Goal: Task Accomplishment & Management: Manage account settings

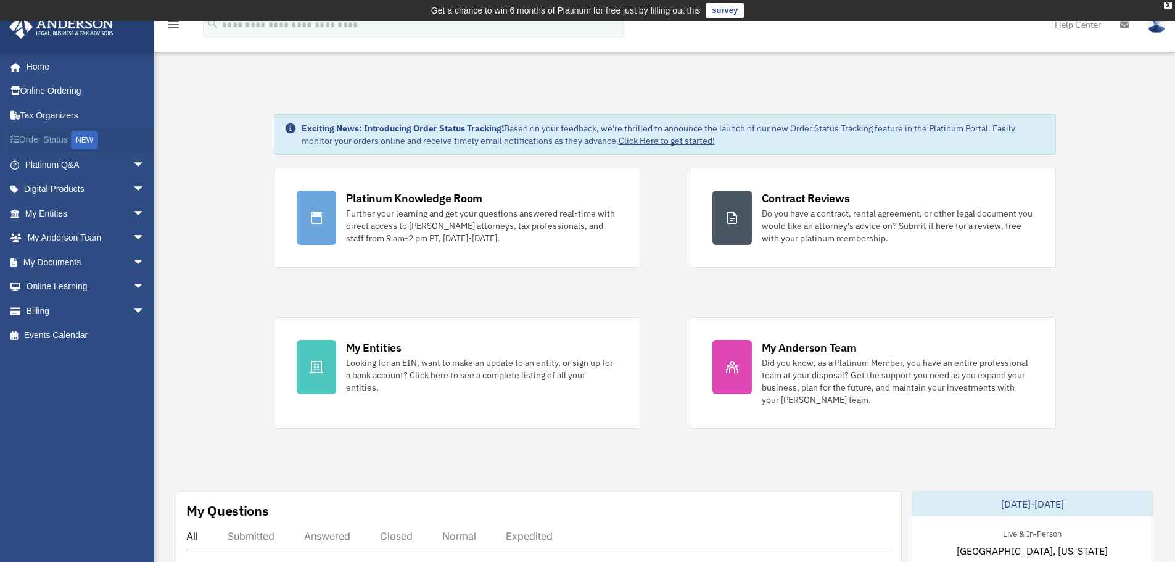
click at [93, 140] on div "NEW" at bounding box center [84, 140] width 27 height 19
click at [133, 188] on span "arrow_drop_down" at bounding box center [145, 189] width 25 height 25
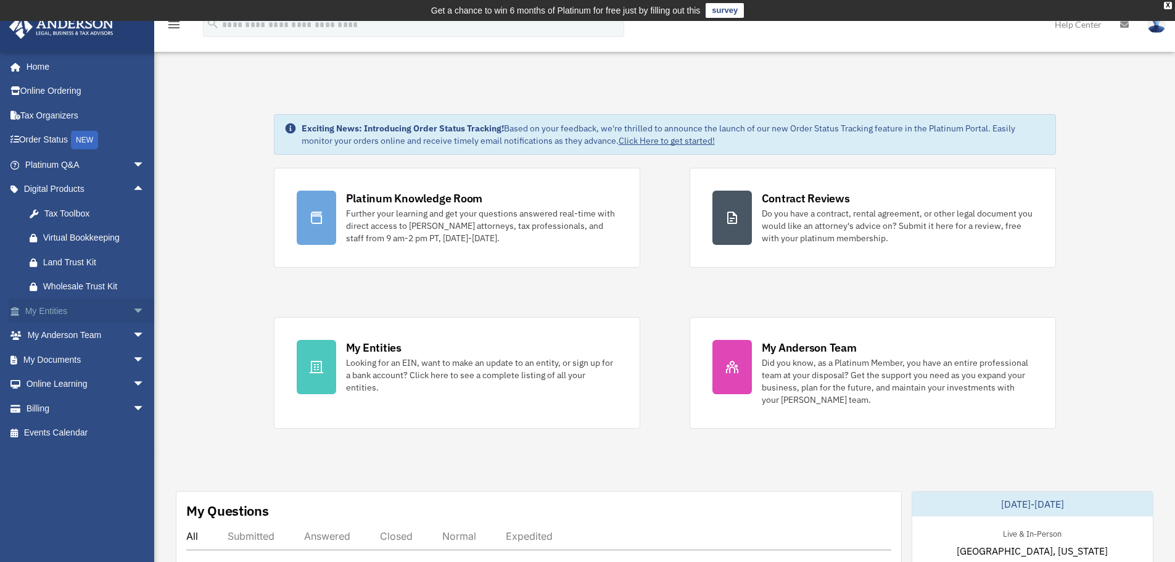
click at [133, 307] on span "arrow_drop_down" at bounding box center [145, 311] width 25 height 25
click at [133, 478] on span "arrow_drop_down" at bounding box center [145, 481] width 25 height 25
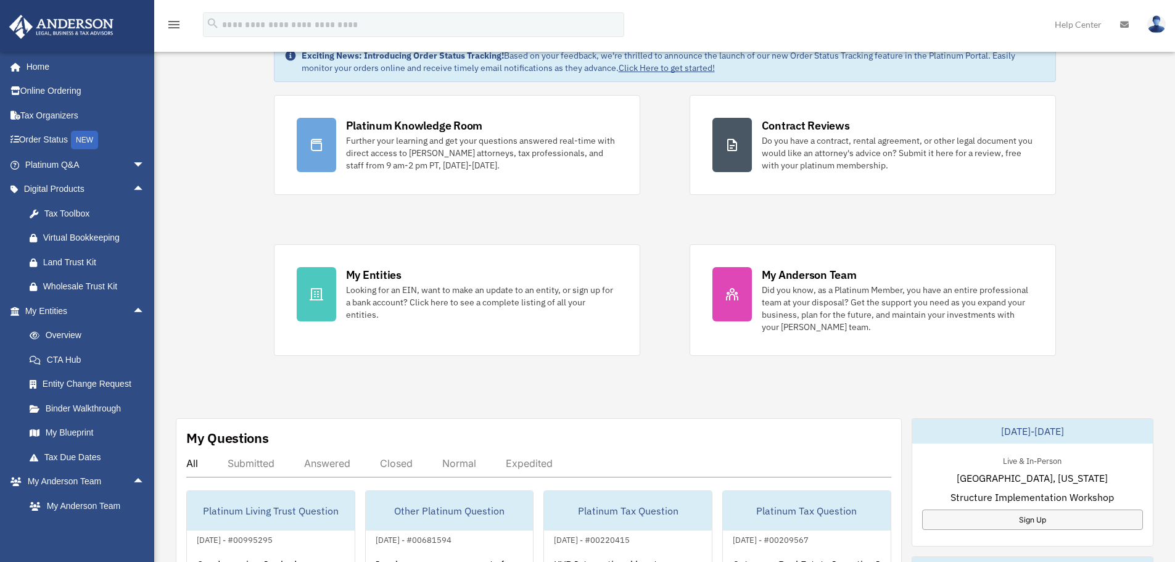
scroll to position [74, 0]
click at [198, 185] on div "Exciting News: Introducing Order Status Tracking! Based on your feedback, we're…" at bounding box center [664, 569] width 1039 height 1120
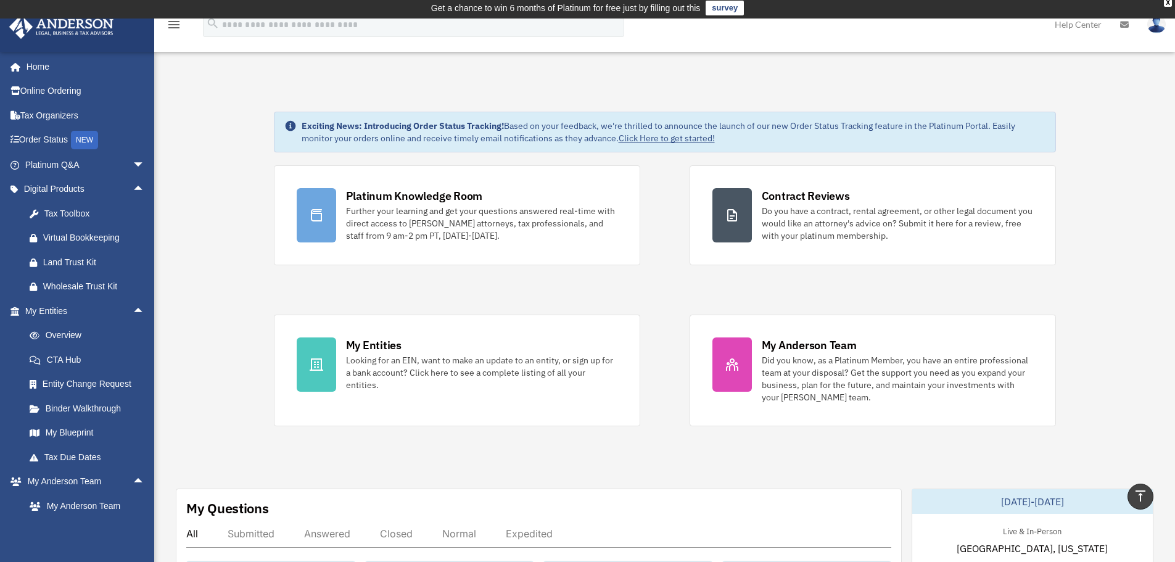
scroll to position [0, 0]
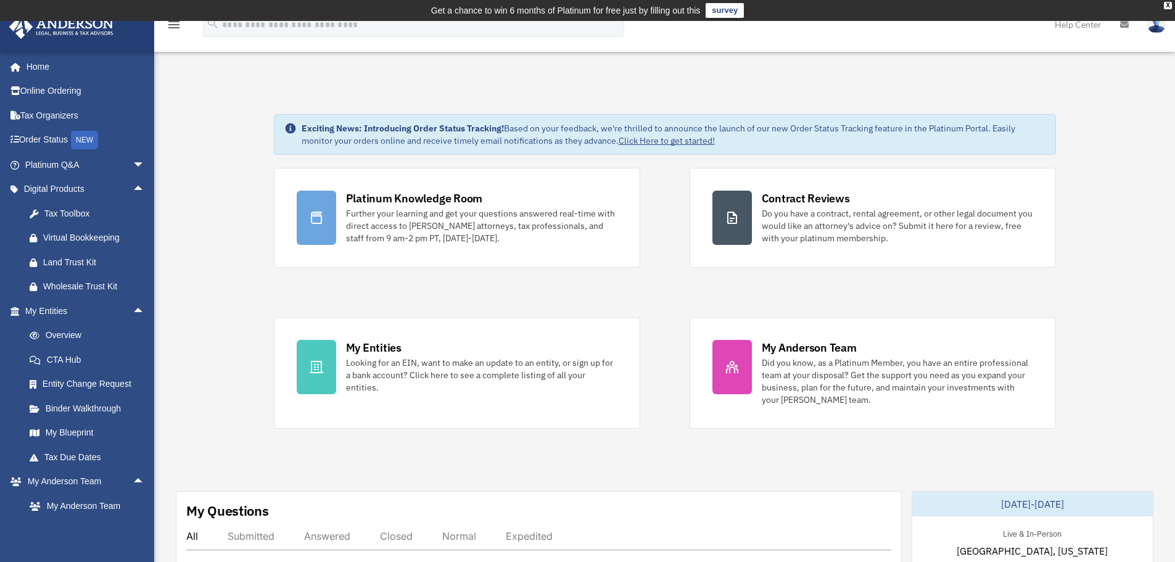
click at [1128, 23] on icon at bounding box center [1124, 24] width 9 height 9
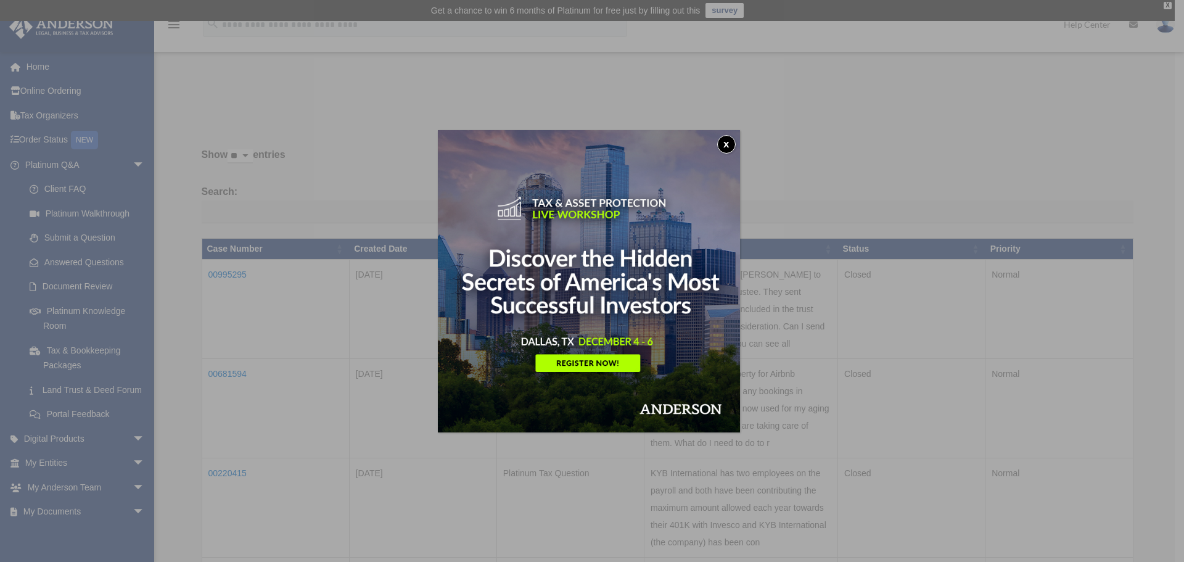
click at [731, 141] on button "x" at bounding box center [726, 144] width 19 height 19
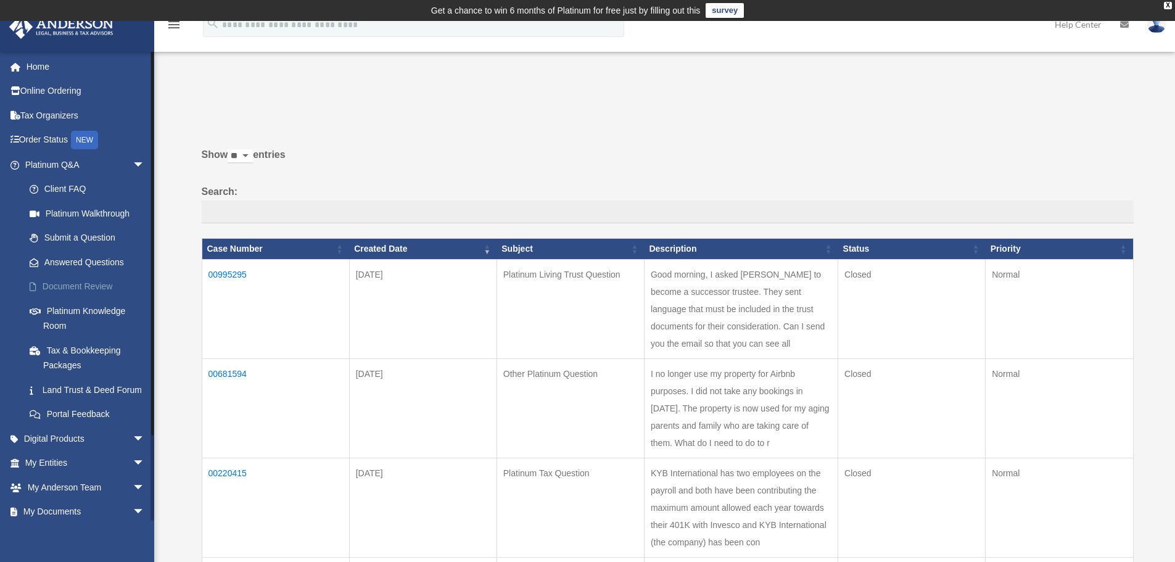
click at [98, 280] on link "Document Review" at bounding box center [90, 286] width 146 height 25
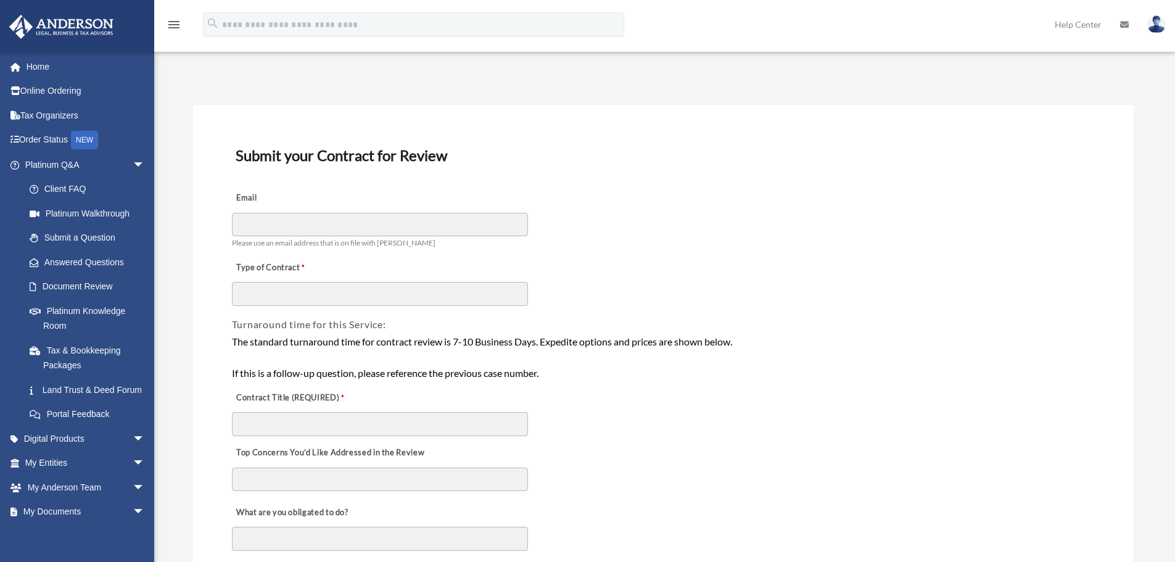
scroll to position [49, 0]
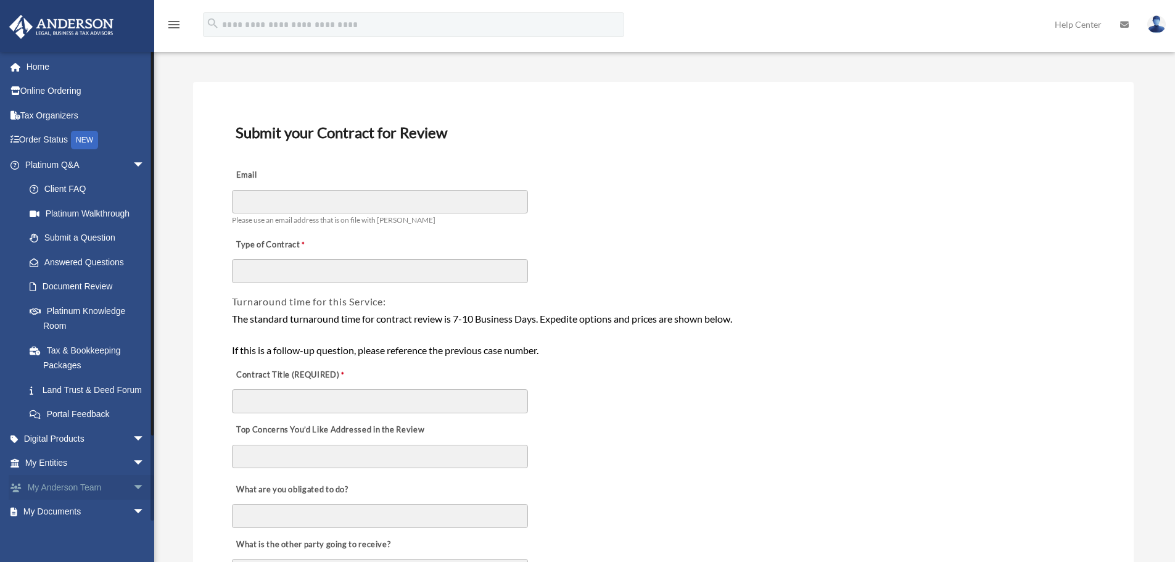
click at [133, 500] on span "arrow_drop_down" at bounding box center [145, 487] width 25 height 25
click at [133, 475] on span "arrow_drop_down" at bounding box center [145, 463] width 25 height 25
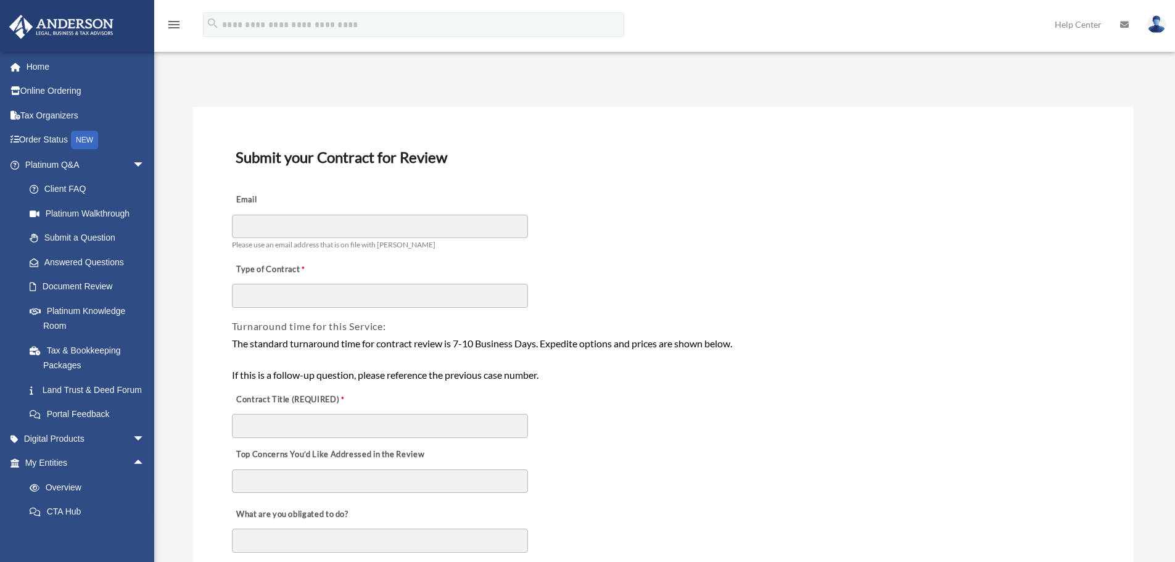
scroll to position [0, 0]
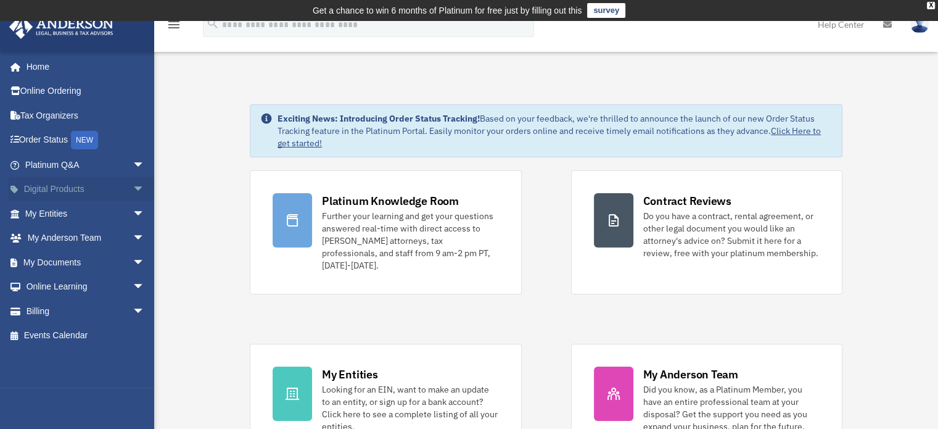
click at [133, 184] on span "arrow_drop_down" at bounding box center [145, 189] width 25 height 25
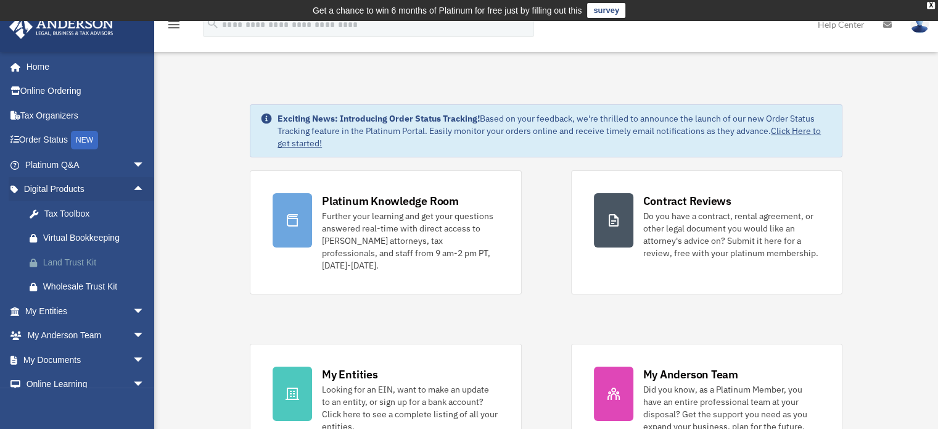
click at [94, 259] on div "Land Trust Kit" at bounding box center [95, 262] width 105 height 15
click at [133, 310] on span "arrow_drop_down" at bounding box center [145, 311] width 25 height 25
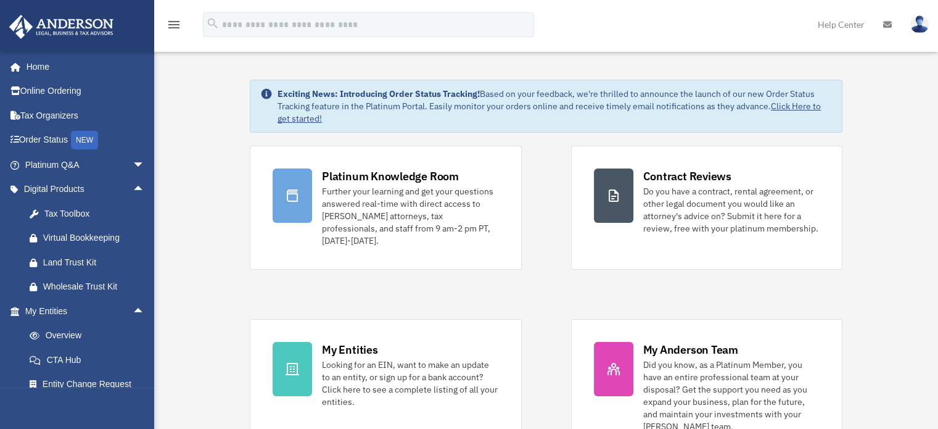
scroll to position [49, 0]
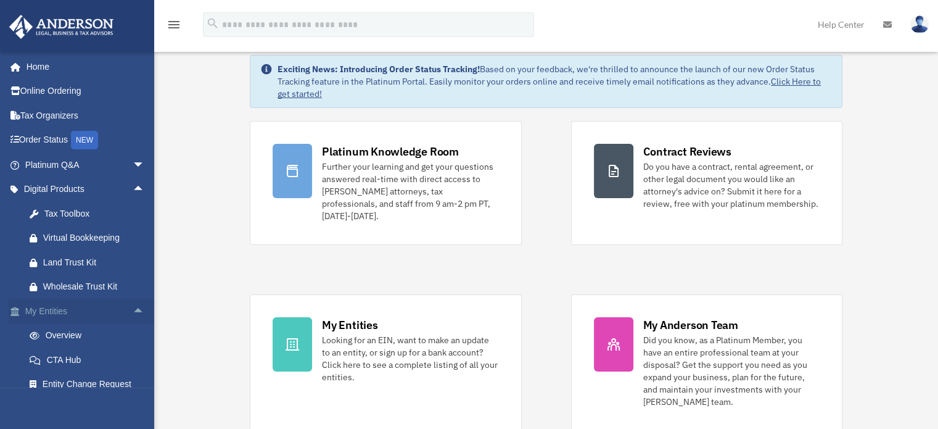
click at [133, 310] on span "arrow_drop_up" at bounding box center [145, 311] width 25 height 25
click at [133, 355] on span "arrow_drop_down" at bounding box center [145, 359] width 25 height 25
click at [51, 382] on link "Box" at bounding box center [90, 384] width 146 height 25
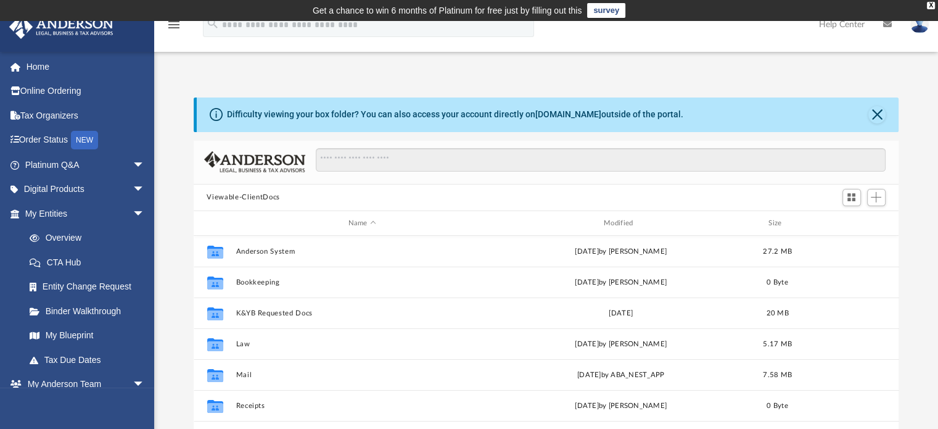
scroll to position [271, 696]
click at [619, 219] on div "Modified" at bounding box center [621, 223] width 254 height 11
click at [924, 256] on div "Difficulty viewing your box folder? You can also access your account directly o…" at bounding box center [546, 294] width 784 height 394
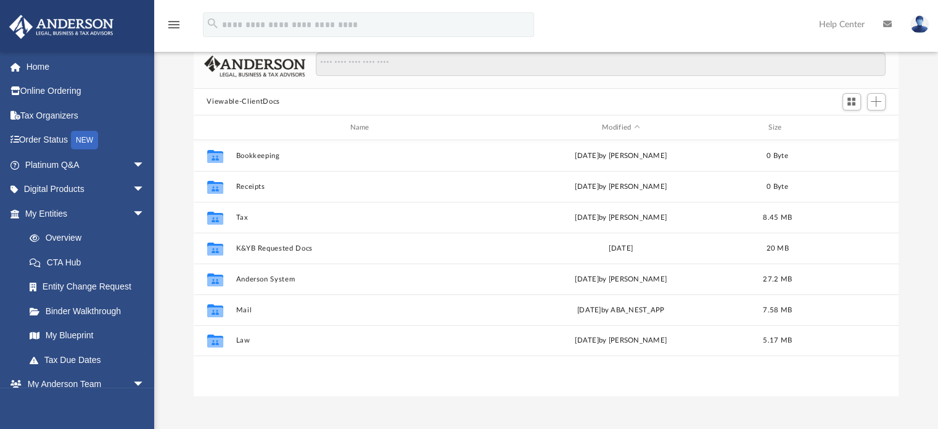
scroll to position [99, 0]
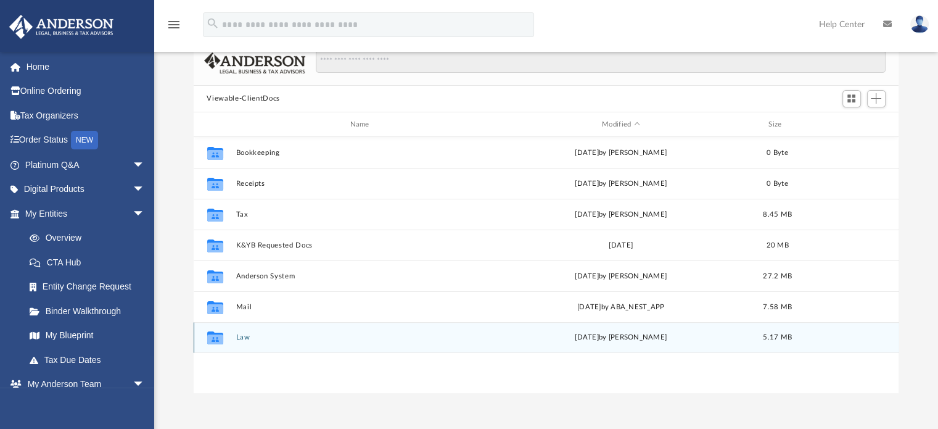
click at [215, 339] on icon "grid" at bounding box center [215, 339] width 16 height 10
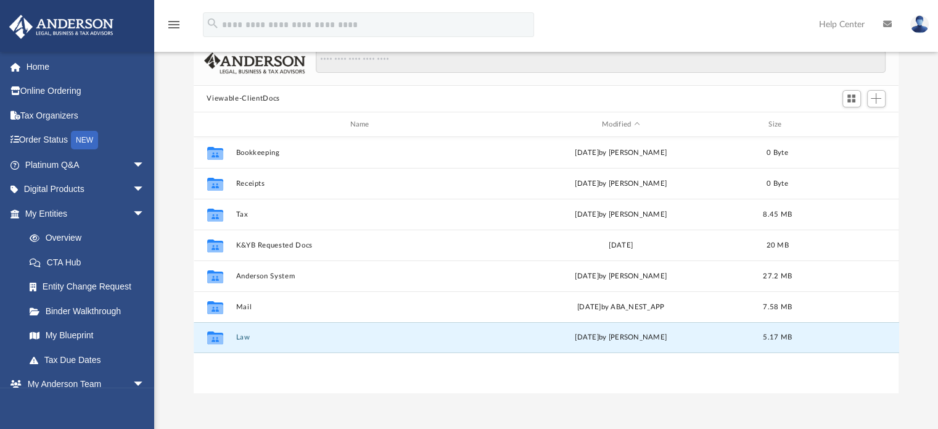
click at [215, 372] on div "Collaborated Folder Bookkeeping Wed Mar 30 2022 by Mike Ciuffetelli 0 Byte Coll…" at bounding box center [547, 264] width 706 height 255
click at [213, 336] on icon "grid" at bounding box center [215, 339] width 16 height 10
click at [601, 337] on div "Fri Sep 26 2025 by Tamara Halse" at bounding box center [620, 337] width 253 height 11
click at [214, 336] on icon "grid" at bounding box center [215, 339] width 16 height 10
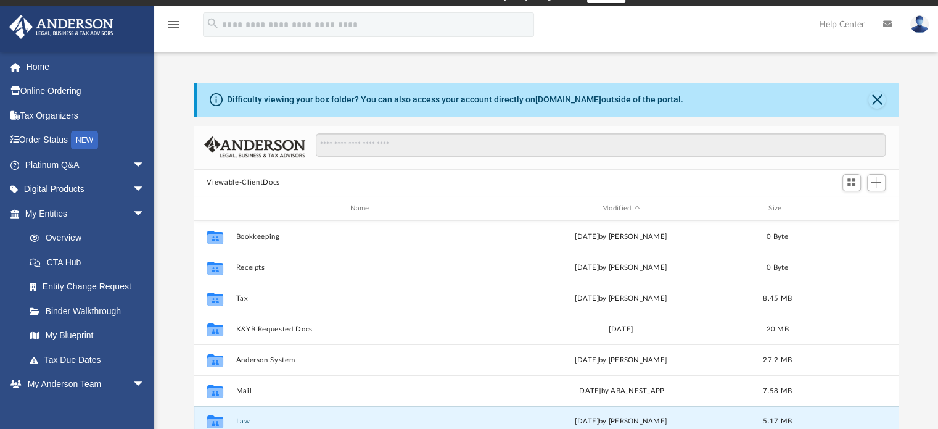
scroll to position [0, 0]
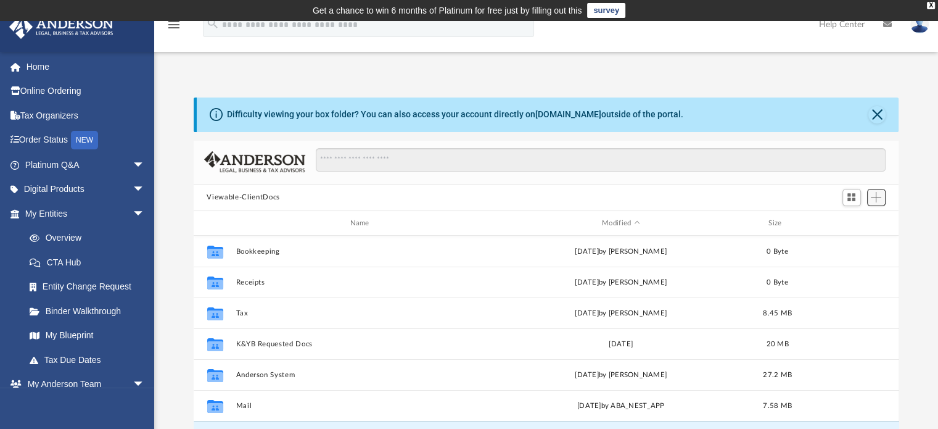
click at [881, 200] on span "Add" at bounding box center [876, 197] width 10 height 10
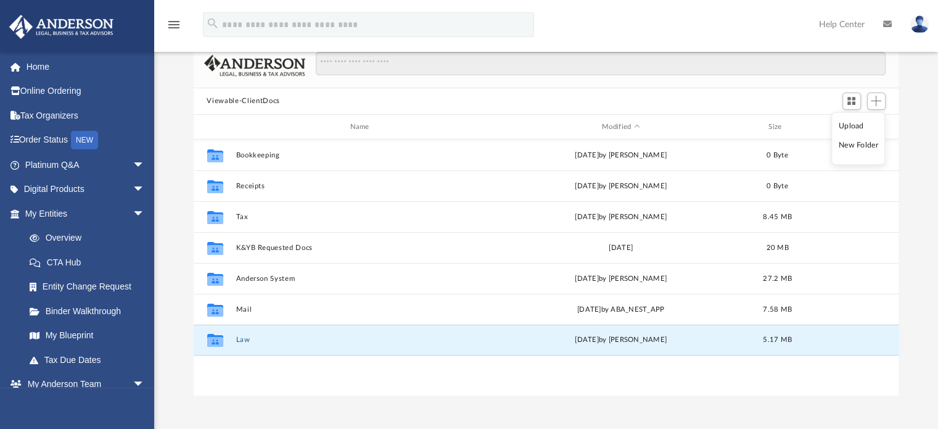
scroll to position [103, 0]
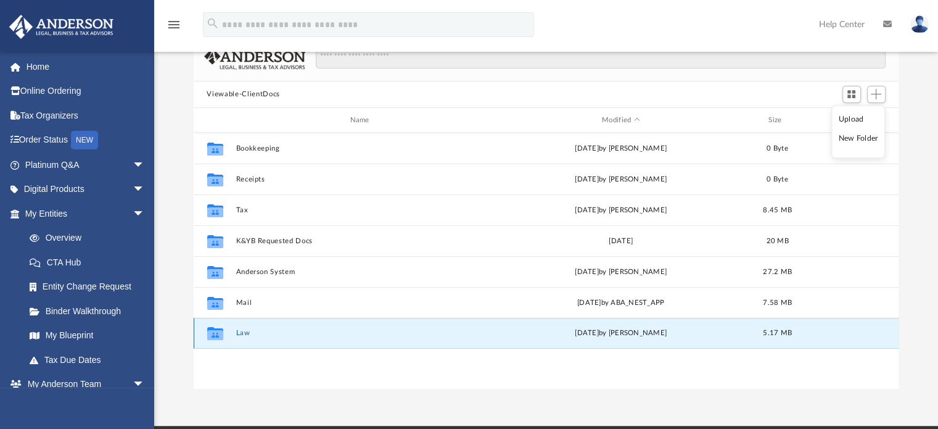
click at [214, 336] on icon "grid" at bounding box center [215, 333] width 16 height 13
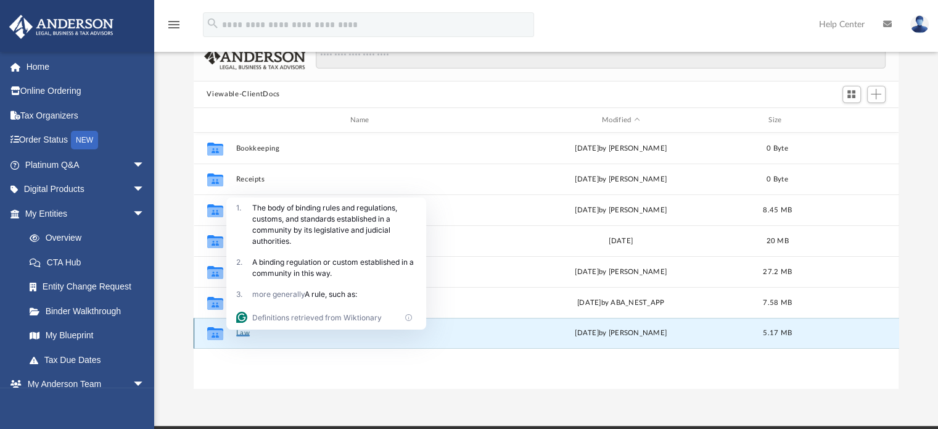
click at [214, 336] on icon "grid" at bounding box center [215, 333] width 16 height 13
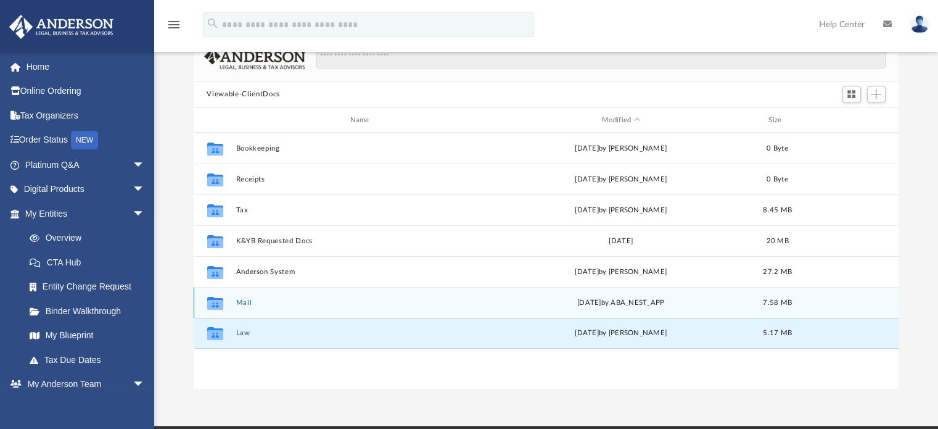
click at [216, 304] on icon "grid" at bounding box center [215, 305] width 16 height 10
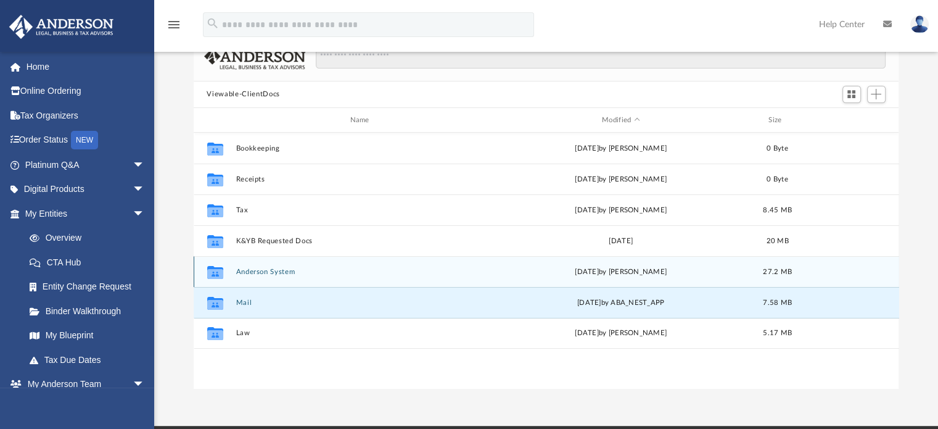
click at [217, 270] on icon "grid" at bounding box center [215, 274] width 16 height 10
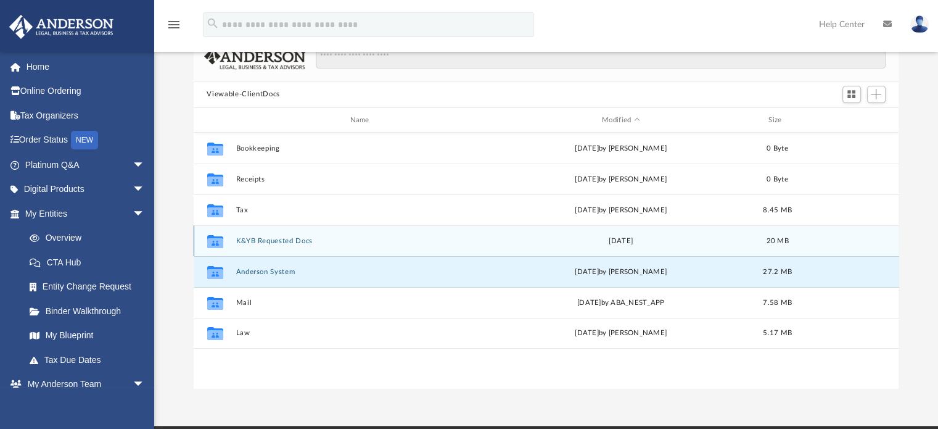
click at [213, 239] on icon "grid" at bounding box center [215, 243] width 16 height 10
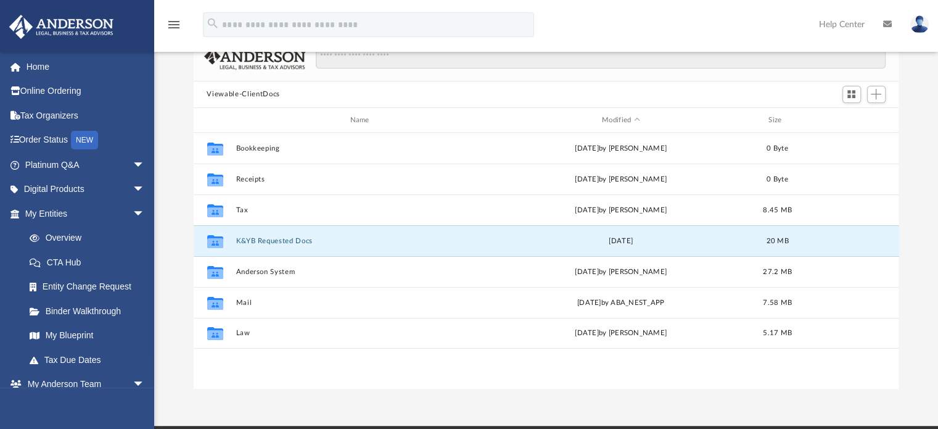
click at [170, 340] on div "Difficulty viewing your box folder? You can also access your account directly o…" at bounding box center [546, 191] width 784 height 394
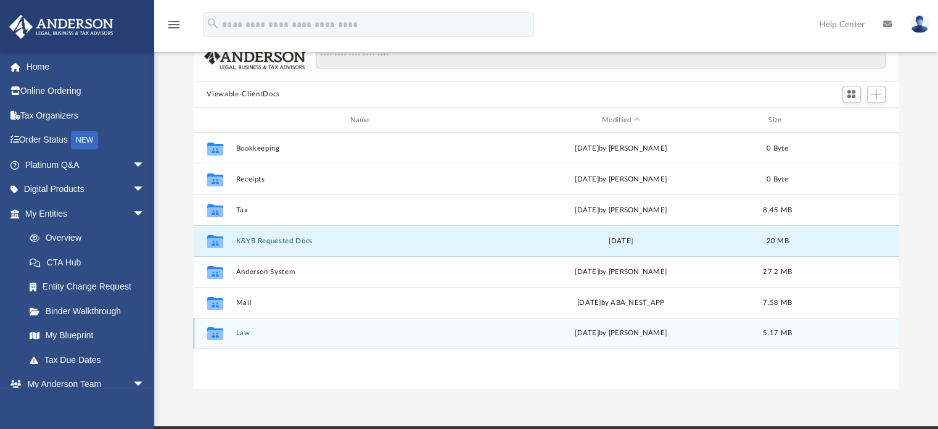
click at [210, 332] on icon "grid" at bounding box center [215, 335] width 16 height 10
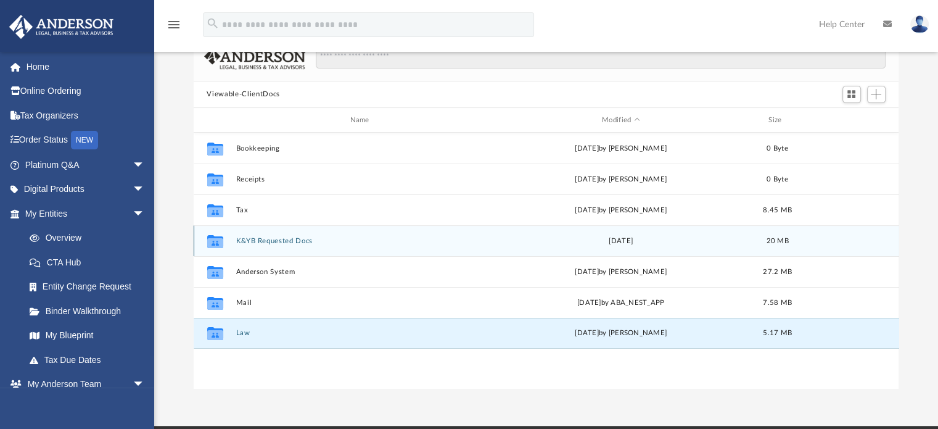
click at [208, 241] on icon "grid" at bounding box center [215, 243] width 16 height 10
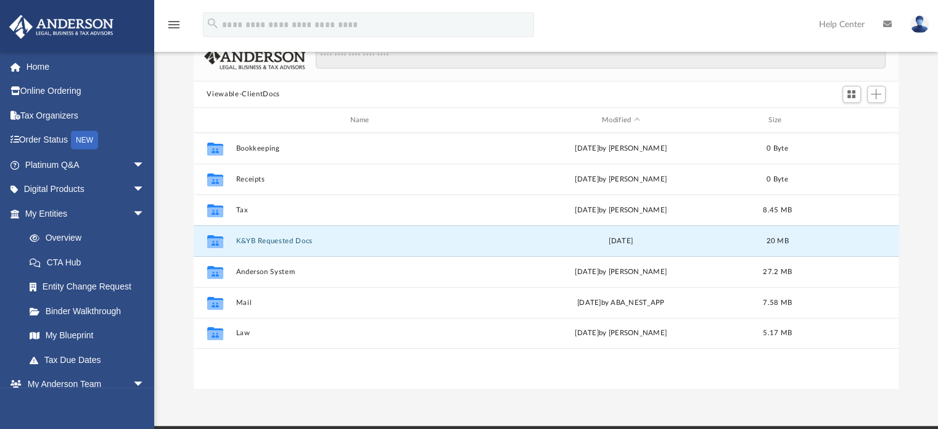
click at [176, 261] on div "Difficulty viewing your box folder? You can also access your account directly o…" at bounding box center [546, 191] width 784 height 394
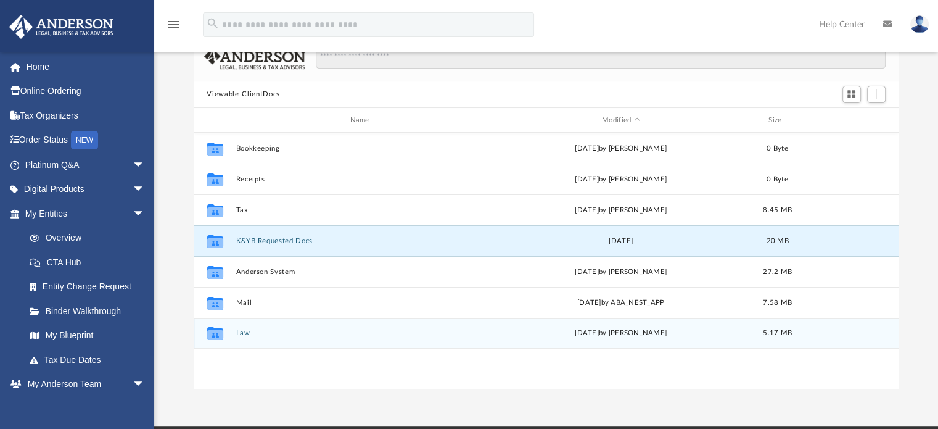
click at [228, 333] on div "Collaborated Folder" at bounding box center [214, 333] width 31 height 20
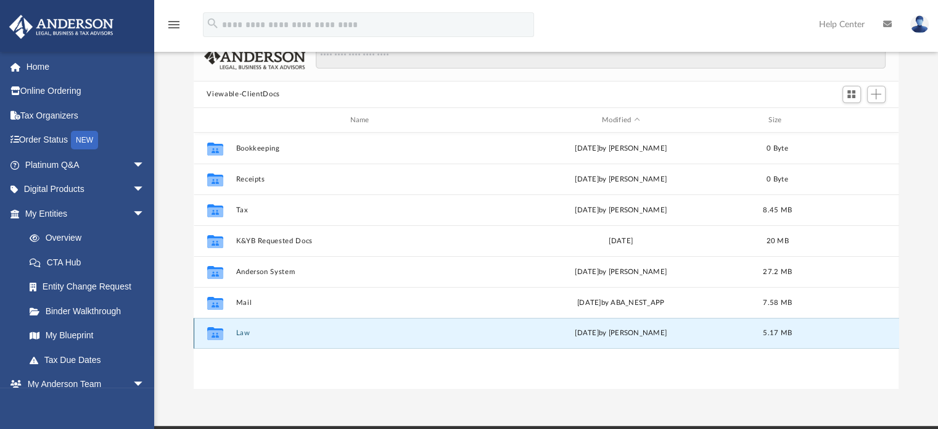
click at [214, 335] on icon "grid" at bounding box center [215, 333] width 16 height 13
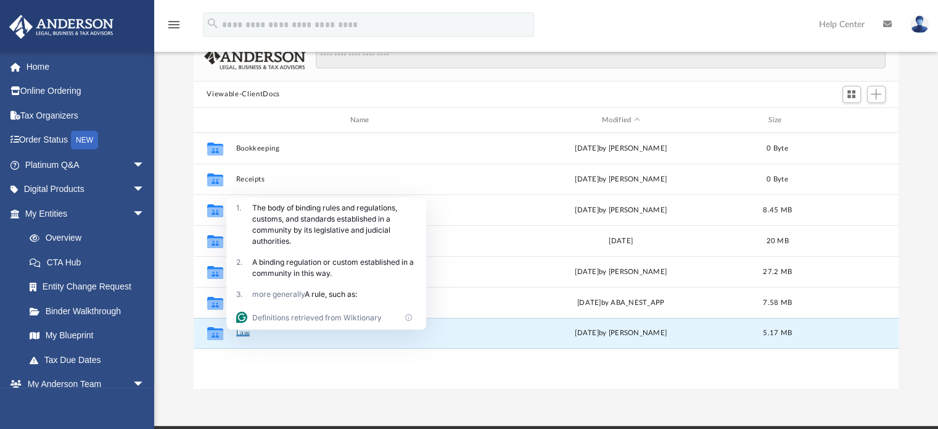
click at [337, 374] on div "Collaborated Folder Bookkeeping Wed Mar 30 2022 by Mike Ciuffetelli 0 Byte Coll…" at bounding box center [547, 260] width 706 height 255
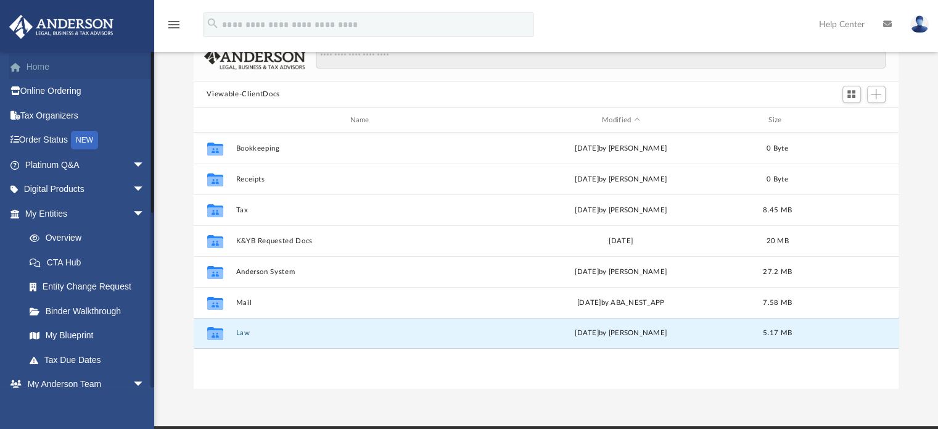
click at [47, 68] on link "Home" at bounding box center [86, 66] width 155 height 25
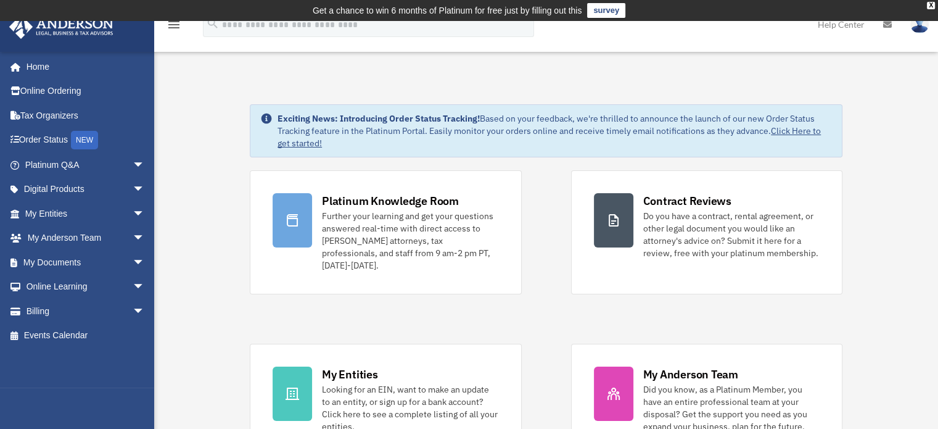
click at [133, 259] on span "arrow_drop_down" at bounding box center [145, 262] width 25 height 25
click at [42, 286] on span at bounding box center [40, 286] width 8 height 9
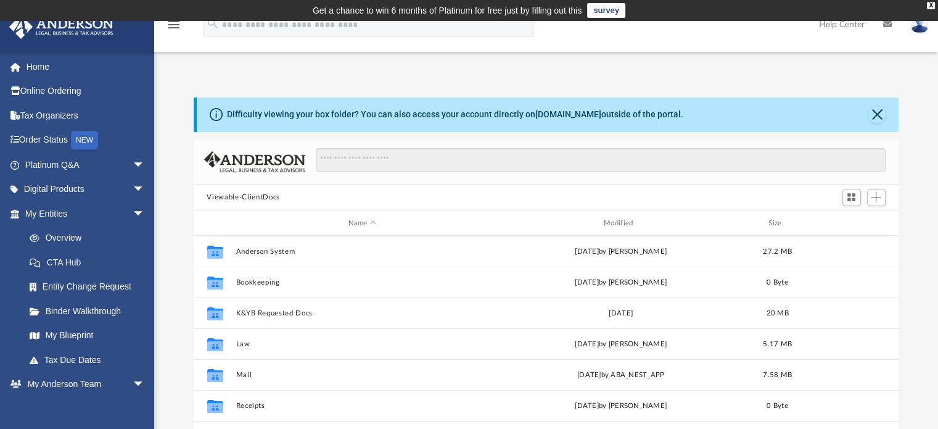
scroll to position [271, 696]
click at [170, 216] on div "Difficulty viewing your box folder? You can also access your account directly o…" at bounding box center [546, 294] width 784 height 394
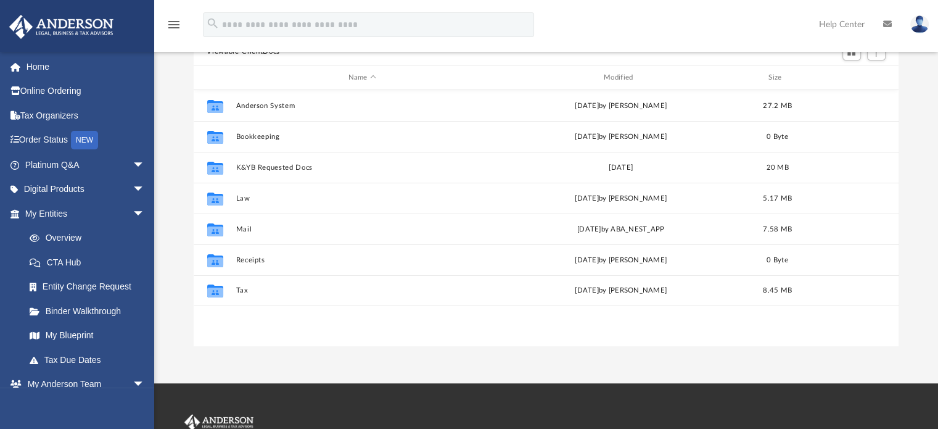
scroll to position [148, 0]
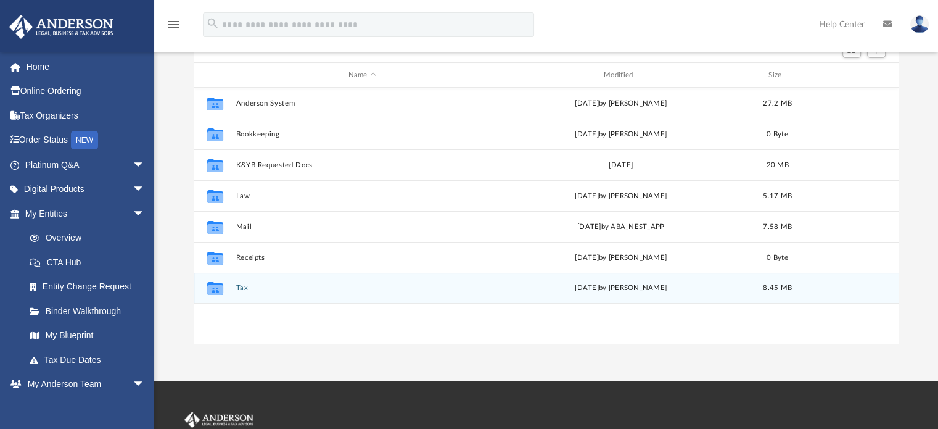
click at [220, 288] on icon "grid" at bounding box center [215, 290] width 16 height 10
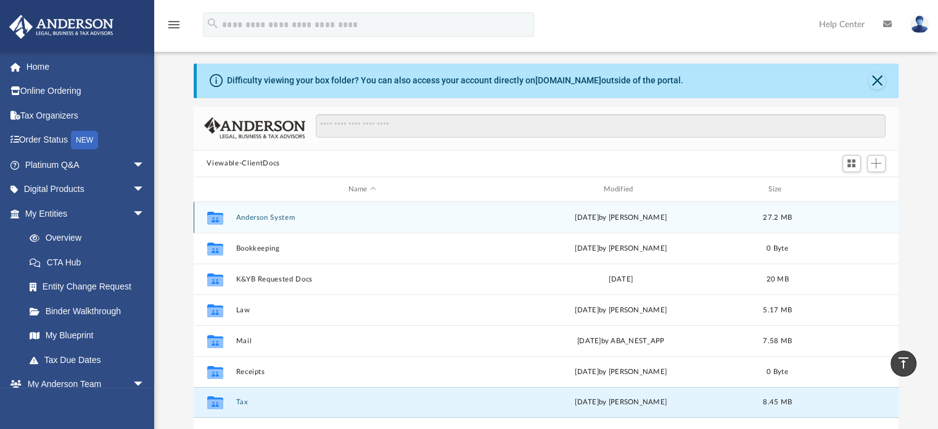
scroll to position [0, 0]
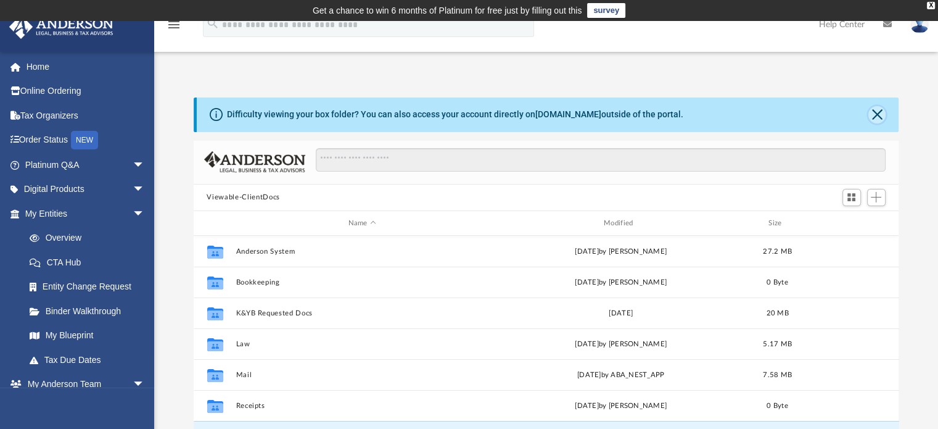
click at [880, 111] on button "Close" at bounding box center [876, 114] width 17 height 17
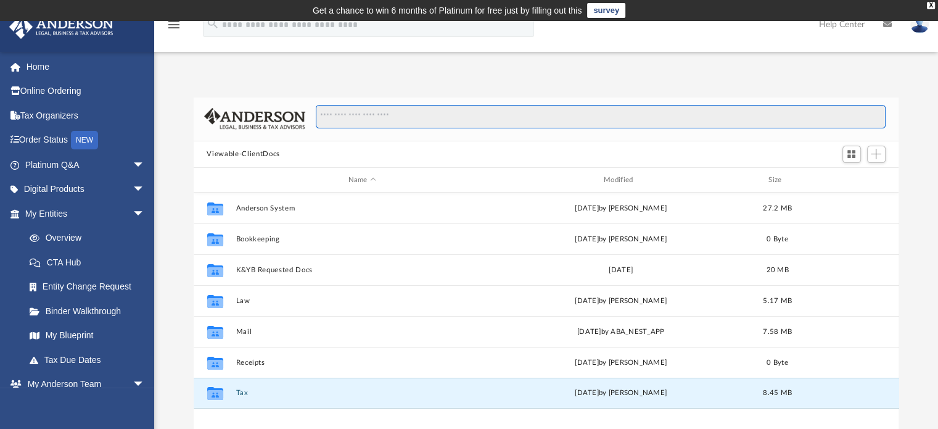
click at [356, 114] on input "Search files and folders" at bounding box center [600, 116] width 569 height 23
click at [185, 67] on div "App [EMAIL_ADDRESS][DOMAIN_NAME] Sign Out [EMAIL_ADDRESS][DOMAIN_NAME] Home Onl…" at bounding box center [469, 254] width 938 height 390
click at [916, 27] on img at bounding box center [919, 24] width 19 height 18
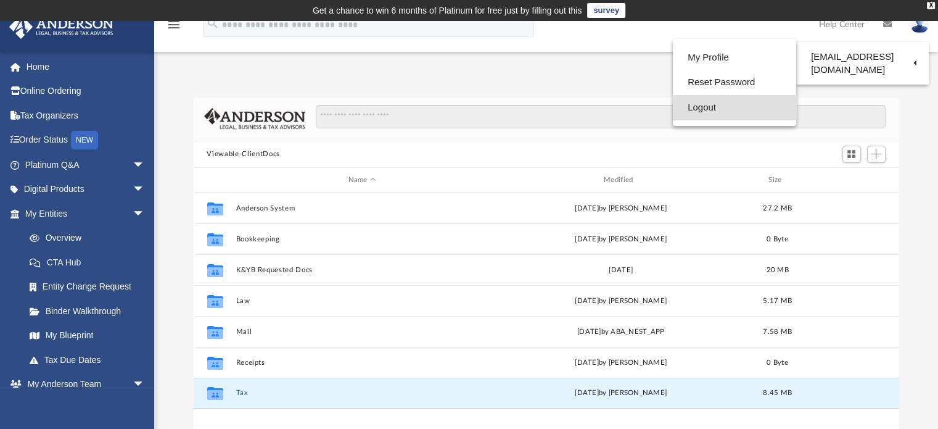
click at [706, 110] on link "Logout" at bounding box center [734, 107] width 123 height 25
